Goal: Task Accomplishment & Management: Use online tool/utility

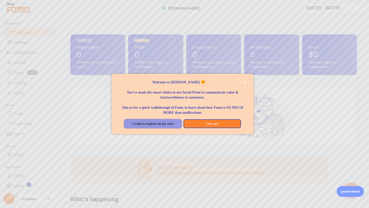
click at [172, 122] on button "I want to explore on my own" at bounding box center [152, 123] width 57 height 9
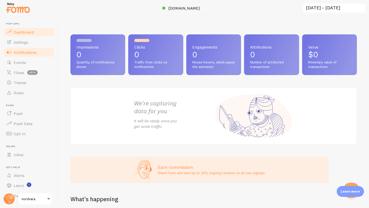
click at [28, 49] on link "Notifications" at bounding box center [29, 52] width 52 height 10
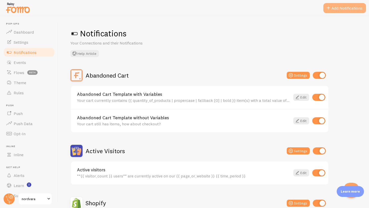
click at [348, 6] on button "Add Notifications" at bounding box center [344, 8] width 43 height 10
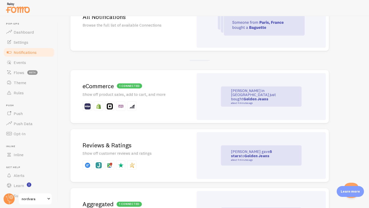
scroll to position [71, 0]
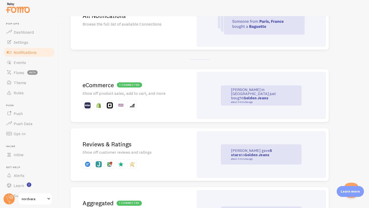
click at [255, 92] on p "[PERSON_NAME] in [GEOGRAPHIC_DATA] just bought Golden Jeans about 4 minutes ago" at bounding box center [256, 96] width 50 height 16
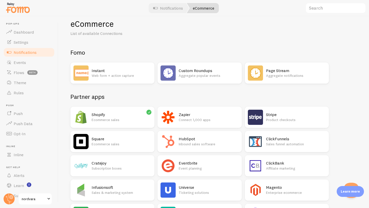
scroll to position [16, 0]
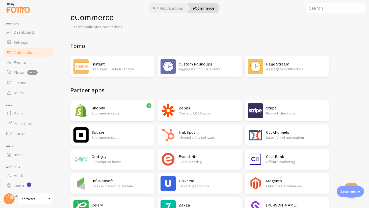
click at [122, 113] on p "Ecommerce sales" at bounding box center [122, 113] width 60 height 5
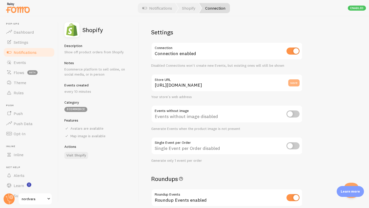
click at [295, 86] on button "save" at bounding box center [293, 82] width 11 height 7
click at [316, 7] on div "Saved" at bounding box center [315, 8] width 22 height 10
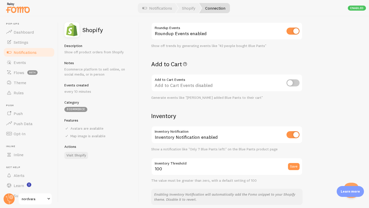
scroll to position [170, 0]
